Goal: Task Accomplishment & Management: Manage account settings

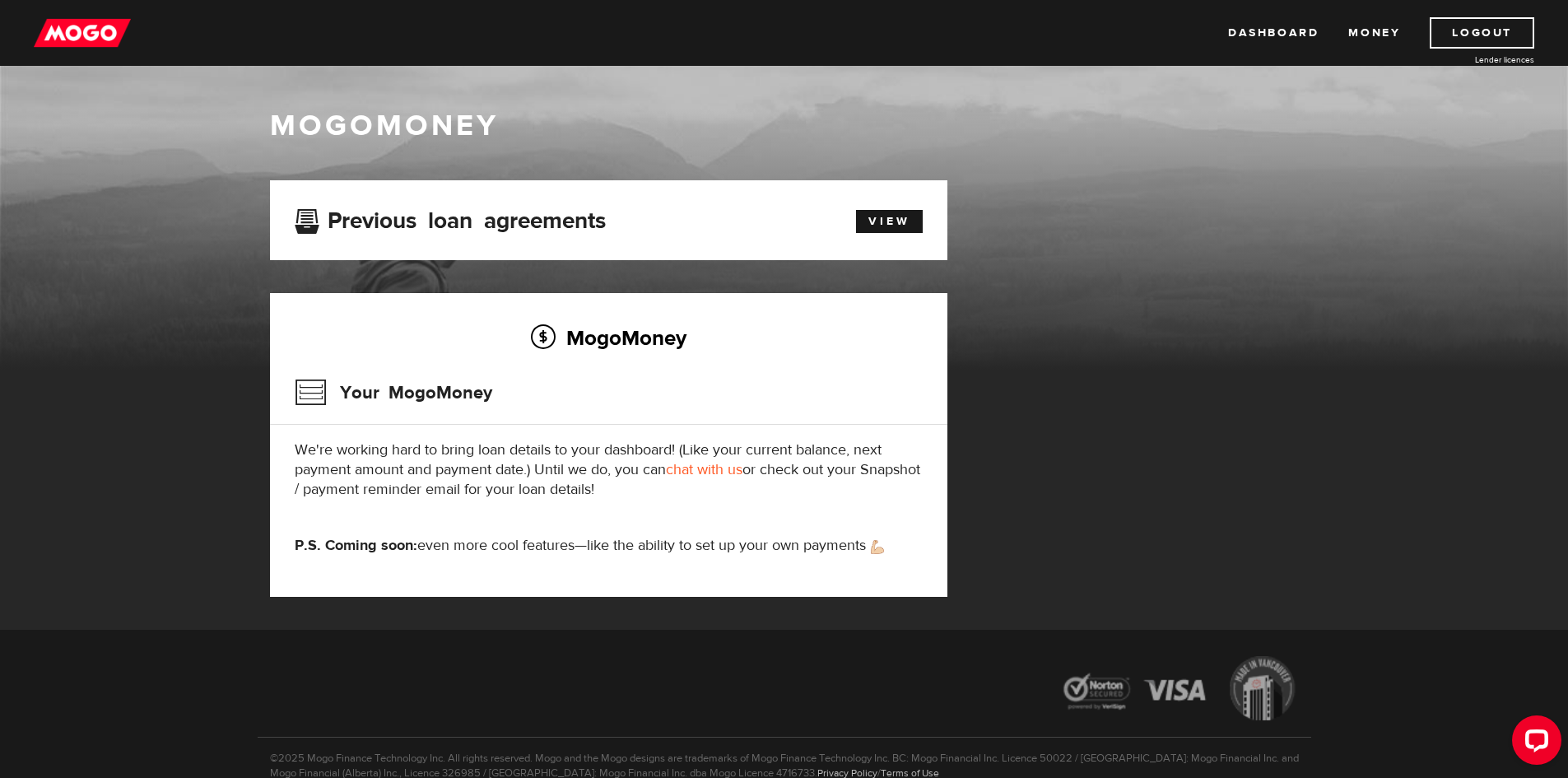
click at [72, 30] on img at bounding box center [82, 32] width 97 height 31
click at [879, 222] on link "View" at bounding box center [889, 222] width 67 height 23
